Goal: Check status

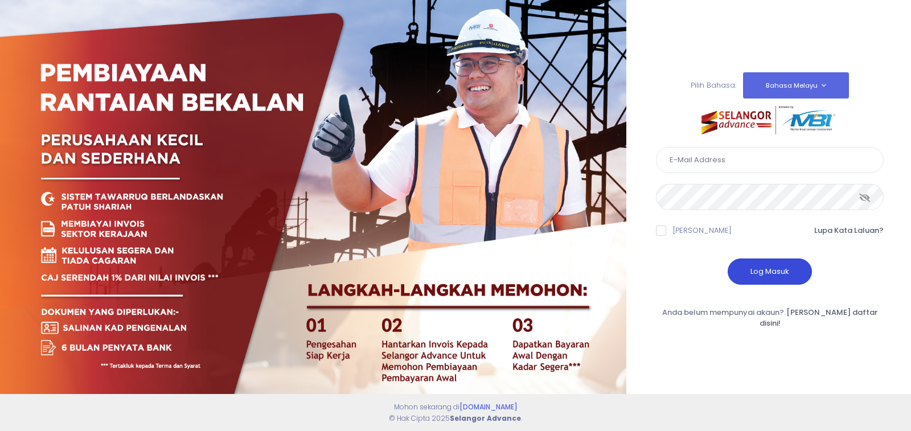
type input "[EMAIL_ADDRESS][DOMAIN_NAME]"
click at [752, 276] on button "Log Masuk" at bounding box center [770, 271] width 84 height 26
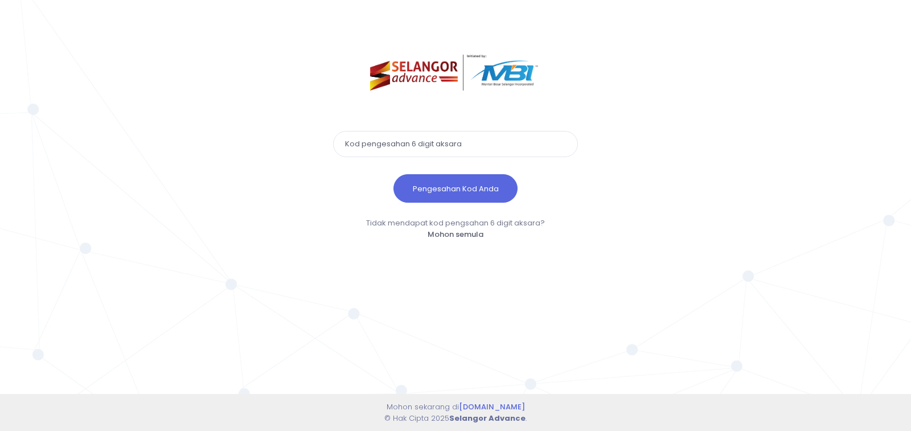
click at [453, 142] on input "text" at bounding box center [455, 144] width 245 height 26
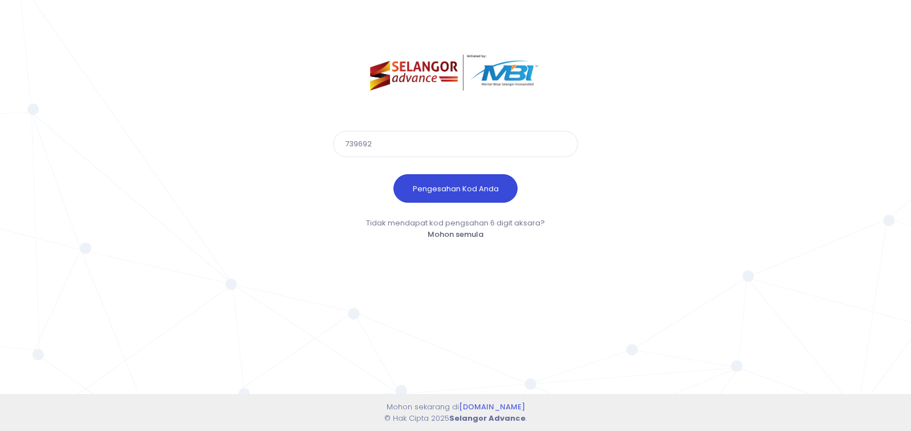
type input "739692"
click at [442, 182] on button "Pengesahan Kod Anda" at bounding box center [455, 188] width 124 height 28
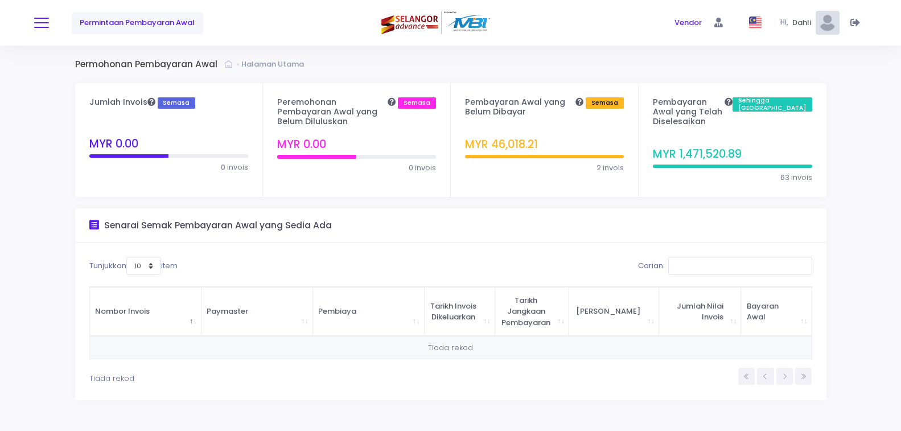
click at [38, 24] on button at bounding box center [41, 22] width 15 height 15
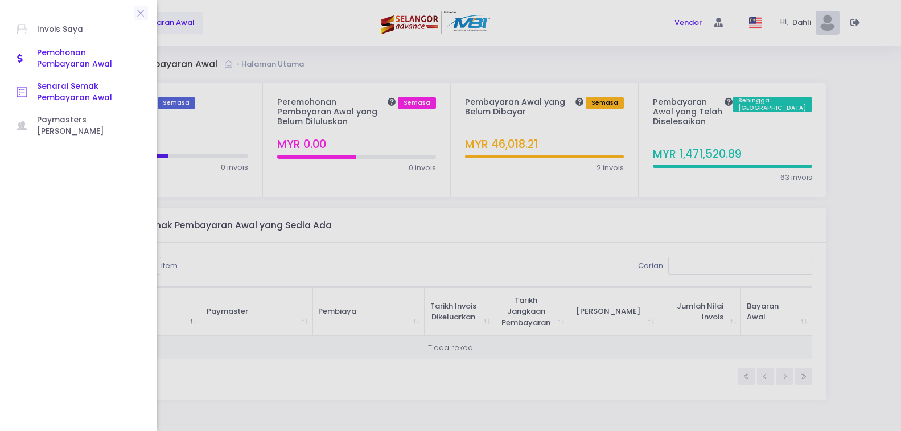
click at [63, 96] on span "Senarai Semak Pembayaran Awal" at bounding box center [88, 92] width 102 height 23
